Goal: Complete application form

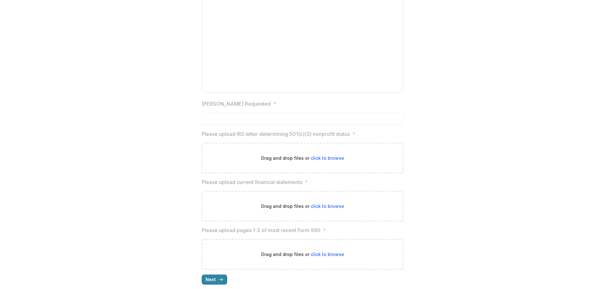
scroll to position [742, 0]
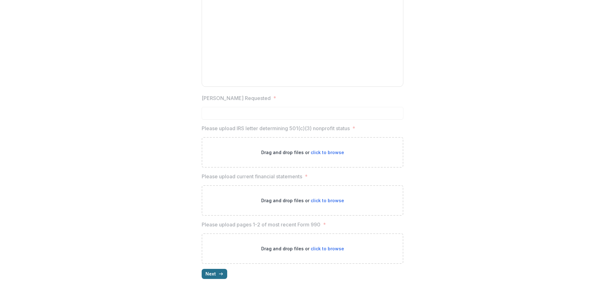
click at [211, 272] on button "Next" at bounding box center [215, 274] width 26 height 10
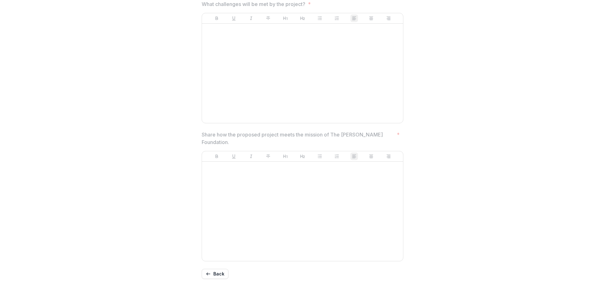
scroll to position [488, 0]
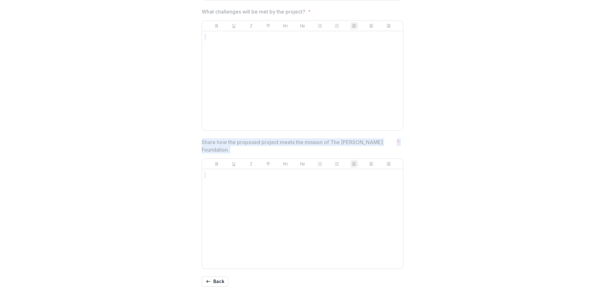
drag, startPoint x: 602, startPoint y: 226, endPoint x: 599, endPoint y: 77, distance: 148.7
click at [602, 62] on div "**********" at bounding box center [302, 144] width 605 height 289
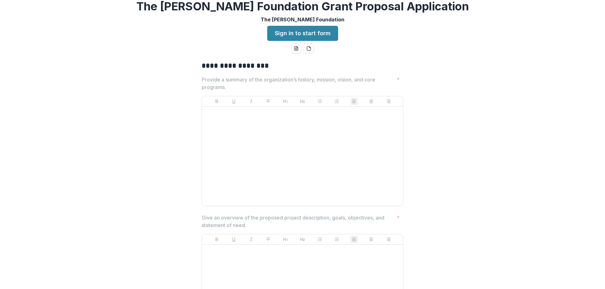
scroll to position [0, 0]
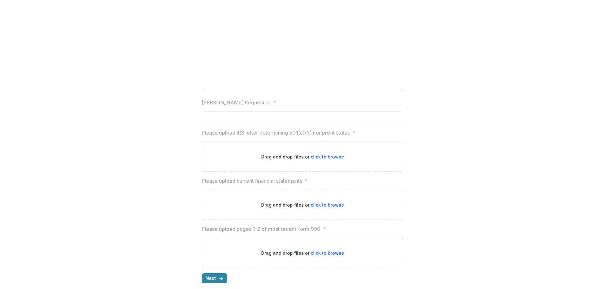
scroll to position [742, 0]
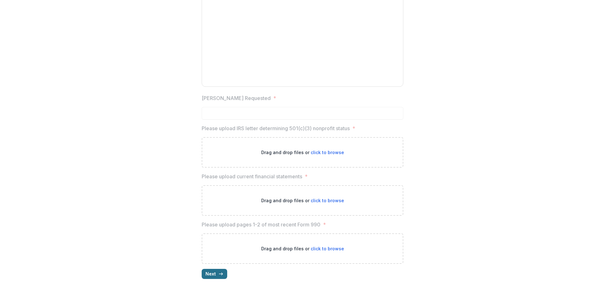
click at [215, 273] on button "Next" at bounding box center [215, 274] width 26 height 10
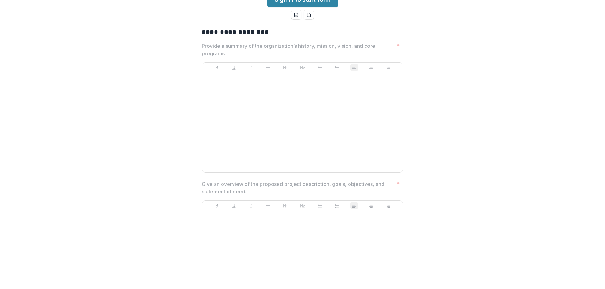
scroll to position [33, 0]
